Goal: Task Accomplishment & Management: Complete application form

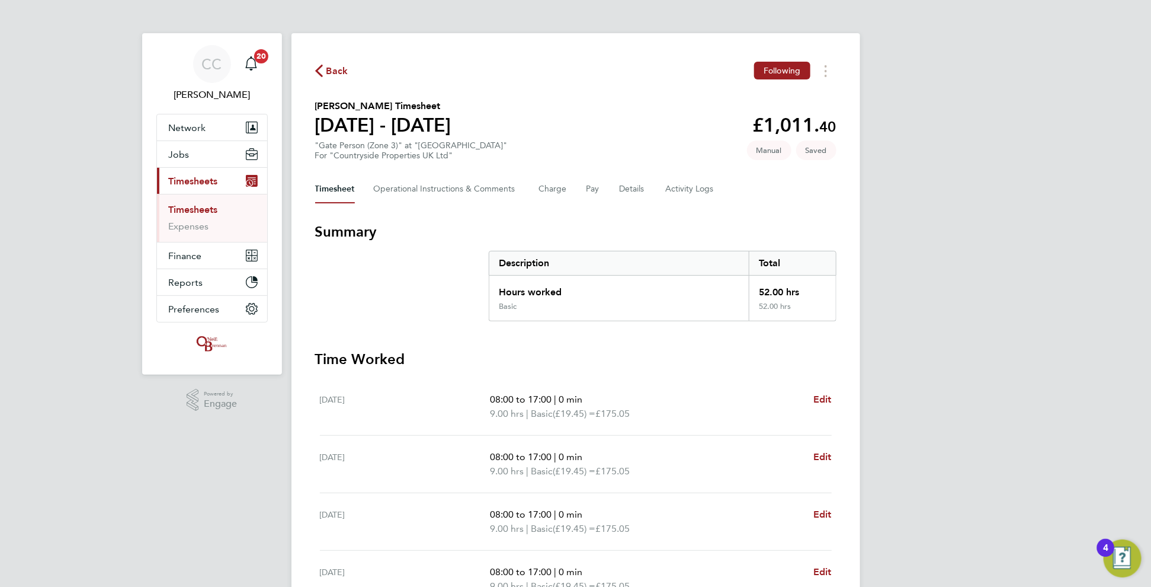
click at [332, 73] on span "Back" at bounding box center [338, 71] width 22 height 14
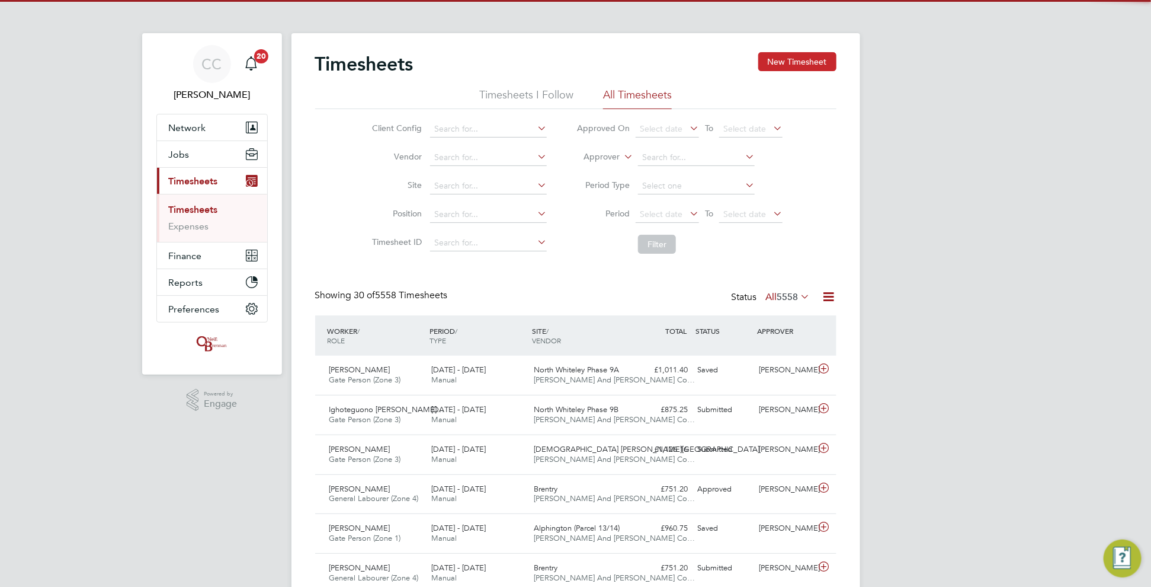
click at [806, 57] on button "New Timesheet" at bounding box center [798, 61] width 78 height 19
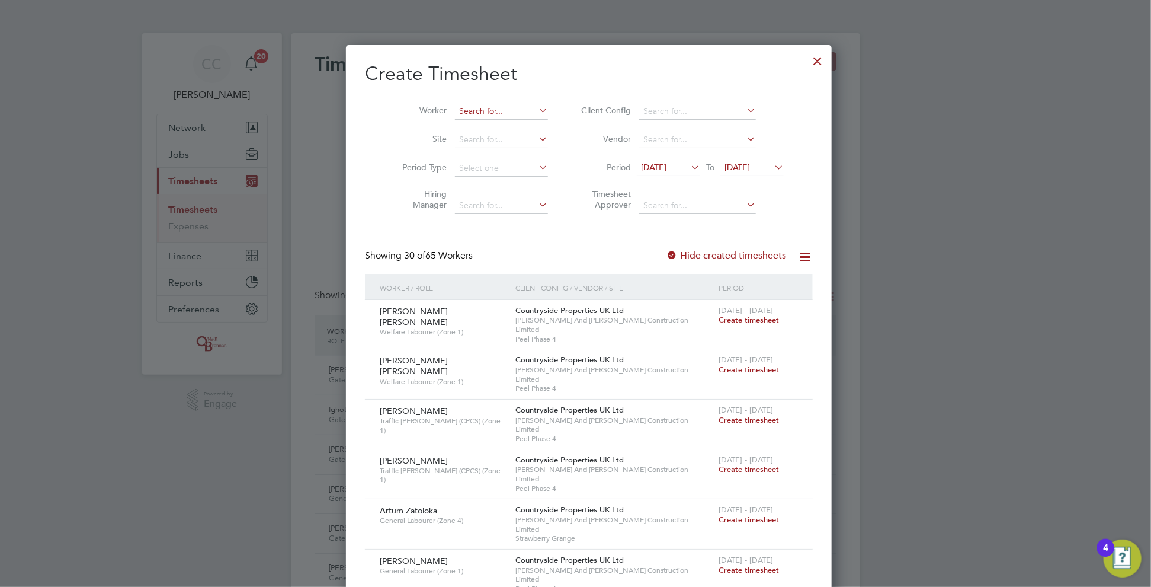
click at [465, 108] on input at bounding box center [501, 111] width 93 height 17
click at [478, 225] on li "[PERSON_NAME]" at bounding box center [509, 224] width 137 height 16
type input "[PERSON_NAME]"
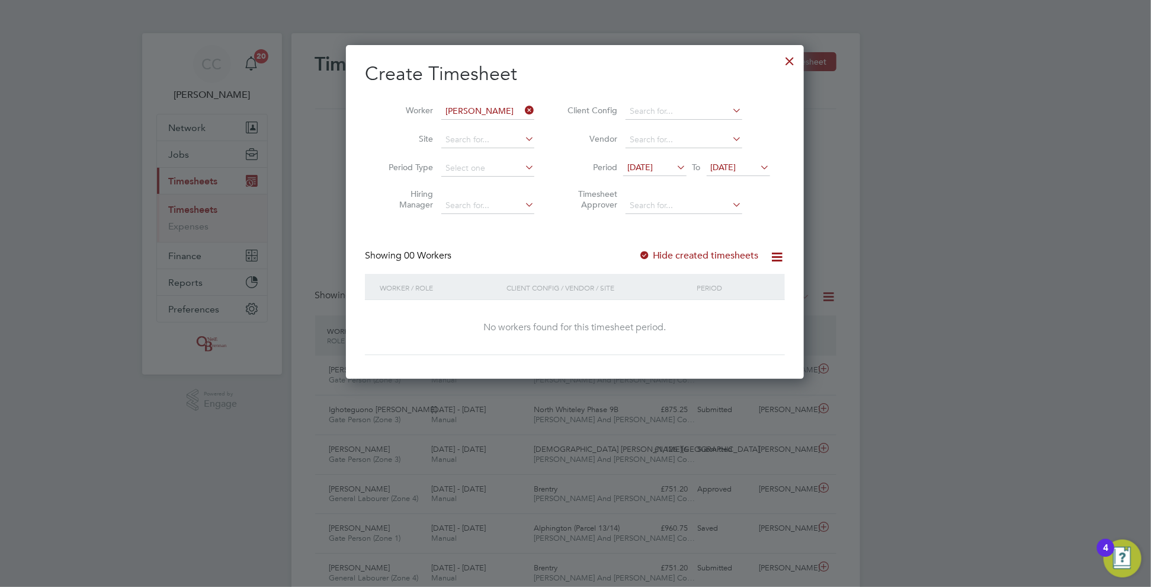
click at [523, 108] on icon at bounding box center [523, 110] width 0 height 17
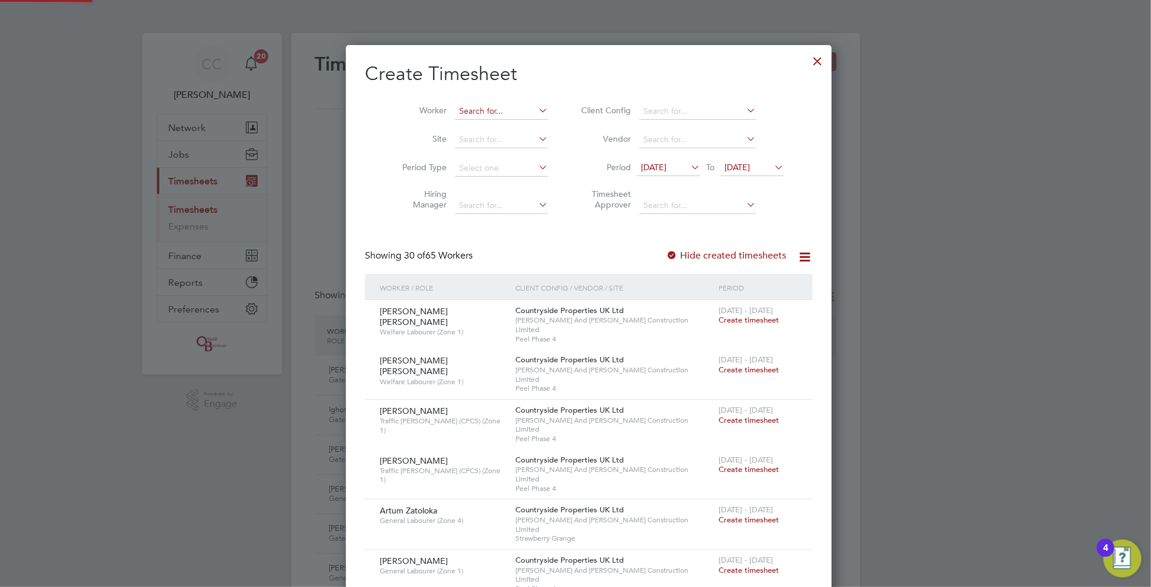
click at [508, 107] on input at bounding box center [501, 111] width 93 height 17
click at [487, 124] on li "Baba [PERSON_NAME]" at bounding box center [514, 127] width 146 height 16
type input "[PERSON_NAME]"
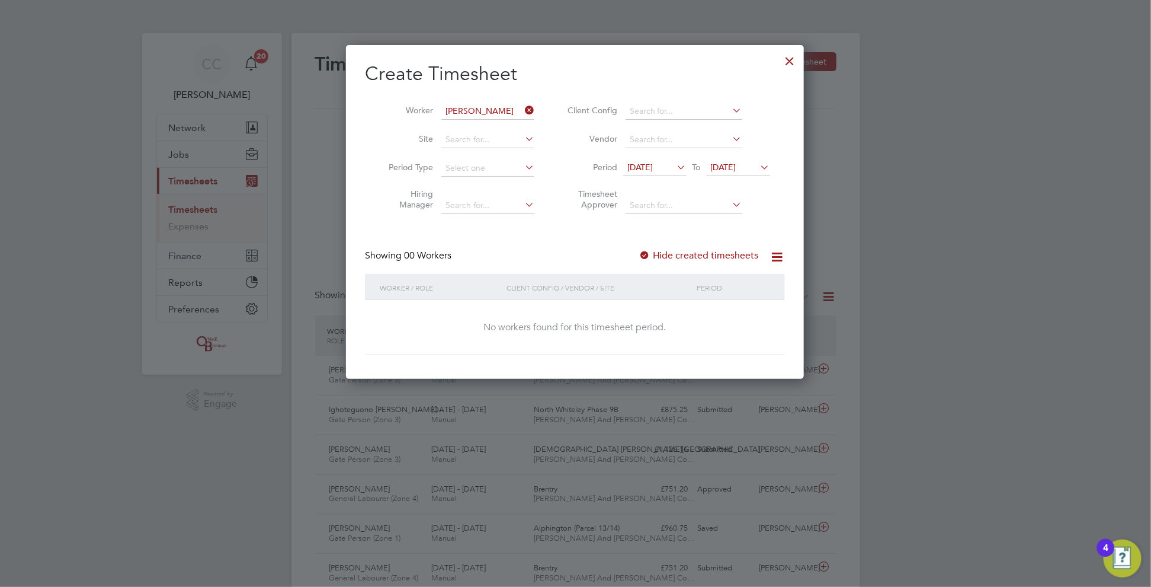
click at [737, 169] on span "[DATE]" at bounding box center [723, 167] width 25 height 11
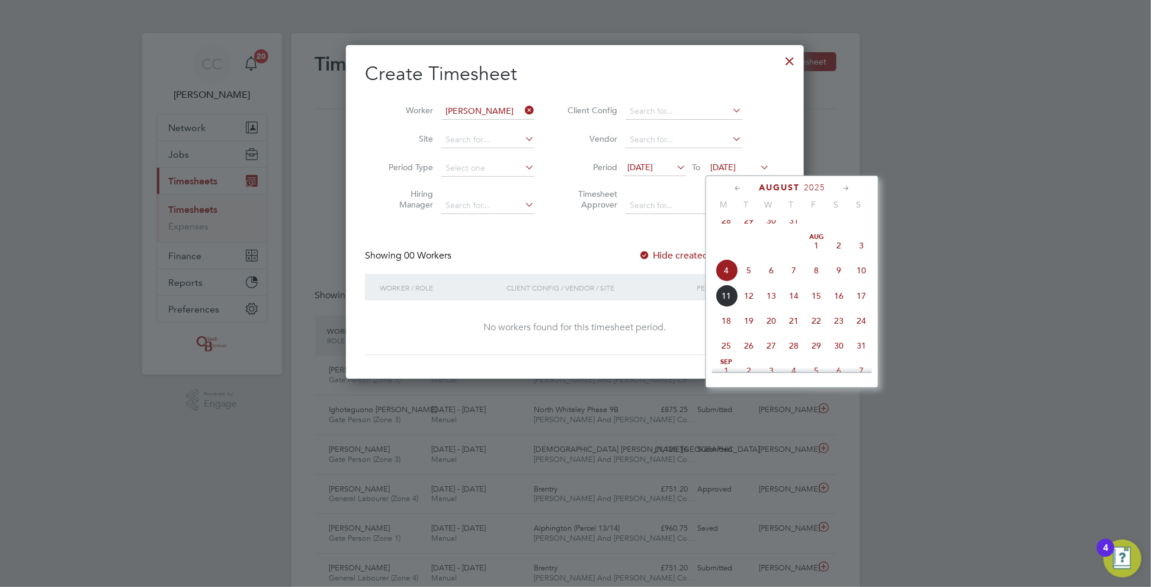
click at [859, 277] on span "10" at bounding box center [861, 270] width 23 height 23
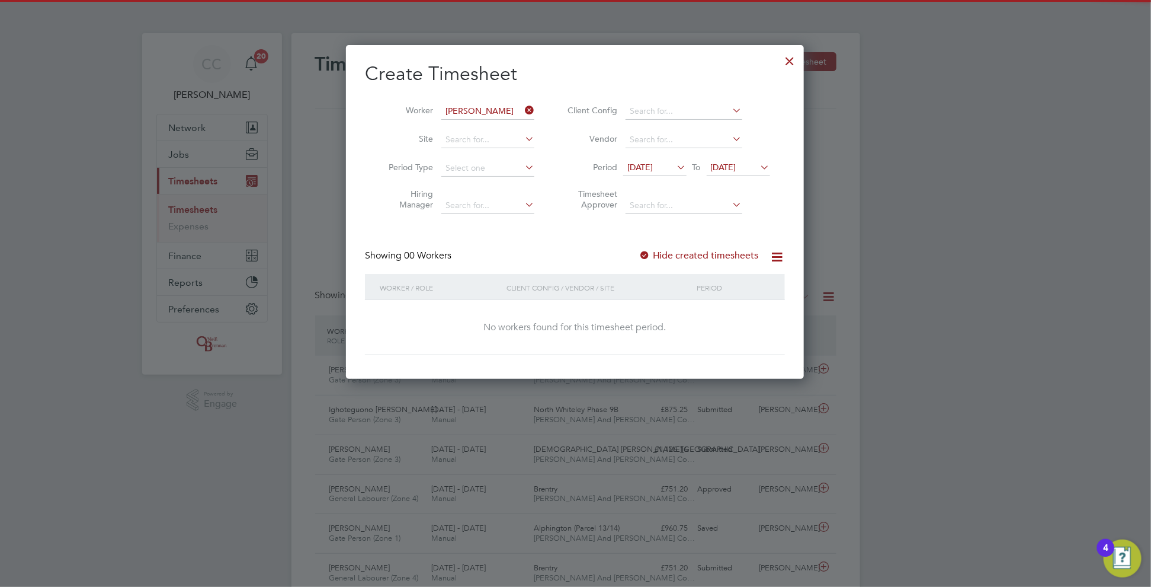
click at [647, 253] on div at bounding box center [645, 256] width 12 height 12
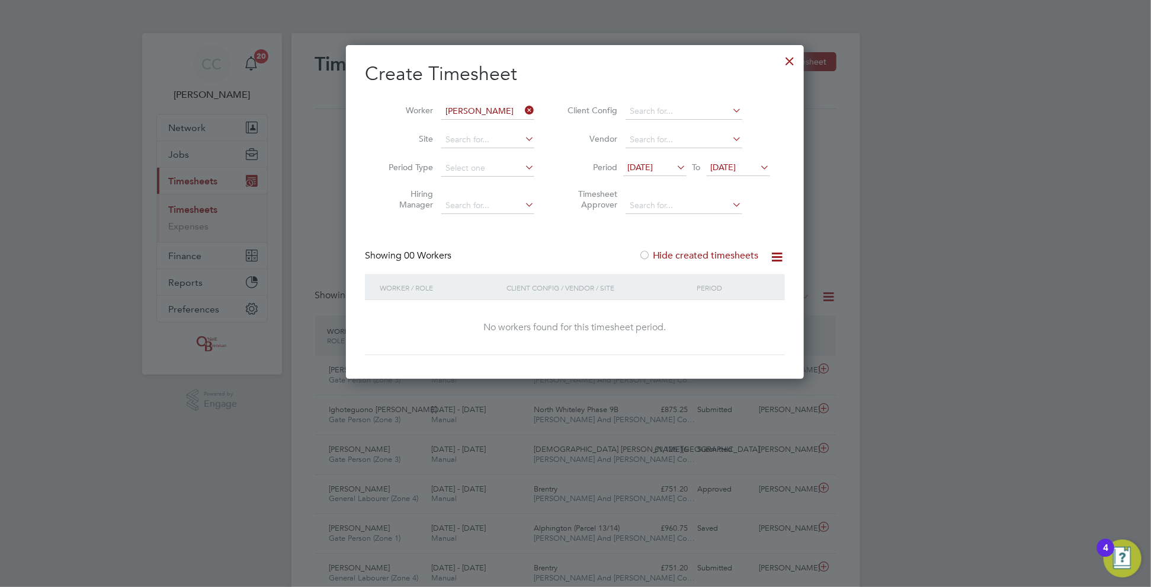
click at [647, 252] on div at bounding box center [645, 256] width 12 height 12
click at [646, 252] on div at bounding box center [645, 256] width 12 height 12
